Goal: Use online tool/utility: Use online tool/utility

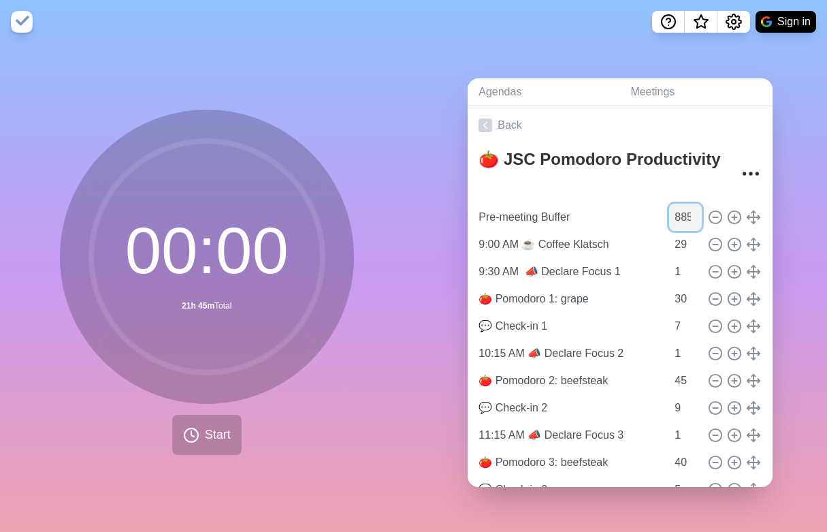
click at [669, 210] on input "885" at bounding box center [685, 217] width 33 height 27
click at [669, 209] on input "885" at bounding box center [685, 217] width 33 height 27
type input "11"
click at [205, 425] on span "Start" at bounding box center [218, 434] width 26 height 18
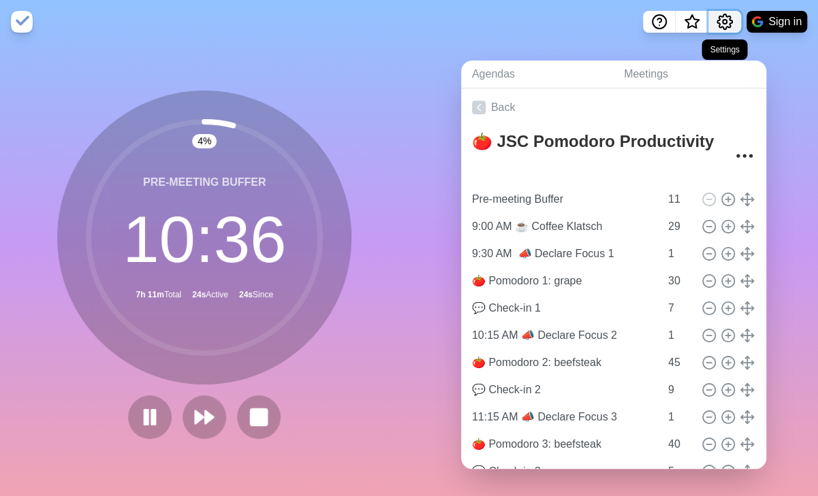
click at [722, 22] on circle "Settings" at bounding box center [724, 22] width 4 height 4
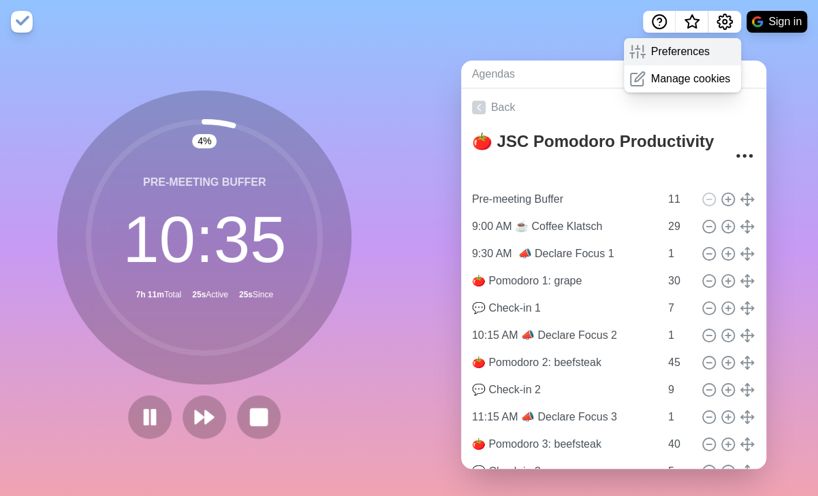
click at [689, 48] on p "Preferences" at bounding box center [680, 52] width 59 height 16
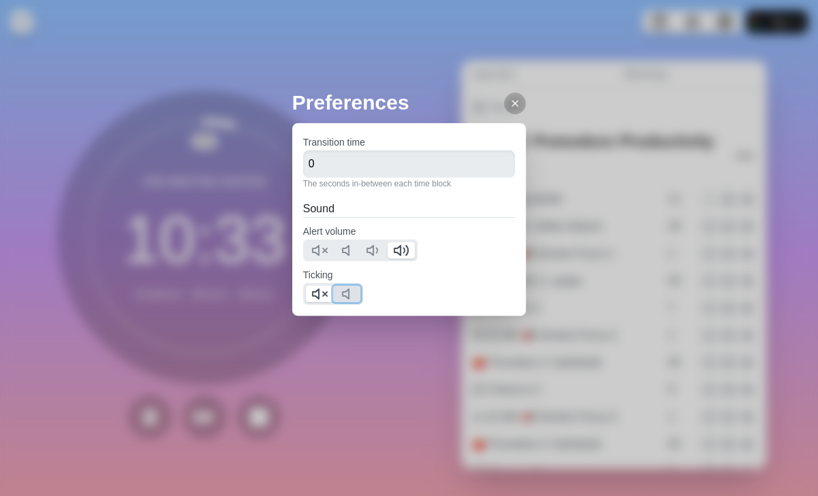
click at [342, 288] on icon at bounding box center [349, 294] width 16 height 16
click at [312, 291] on icon at bounding box center [319, 294] width 16 height 16
click at [509, 107] on icon at bounding box center [514, 103] width 11 height 11
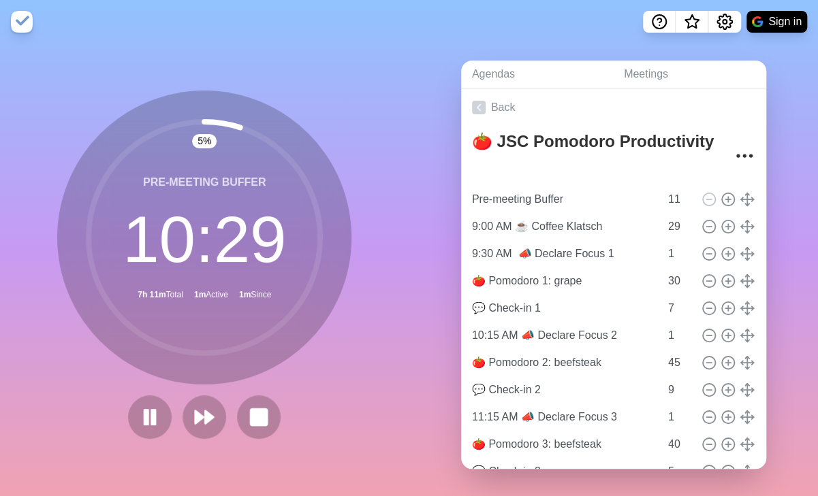
click at [461, 28] on nav "Sign in" at bounding box center [409, 22] width 818 height 44
